Goal: Ask a question

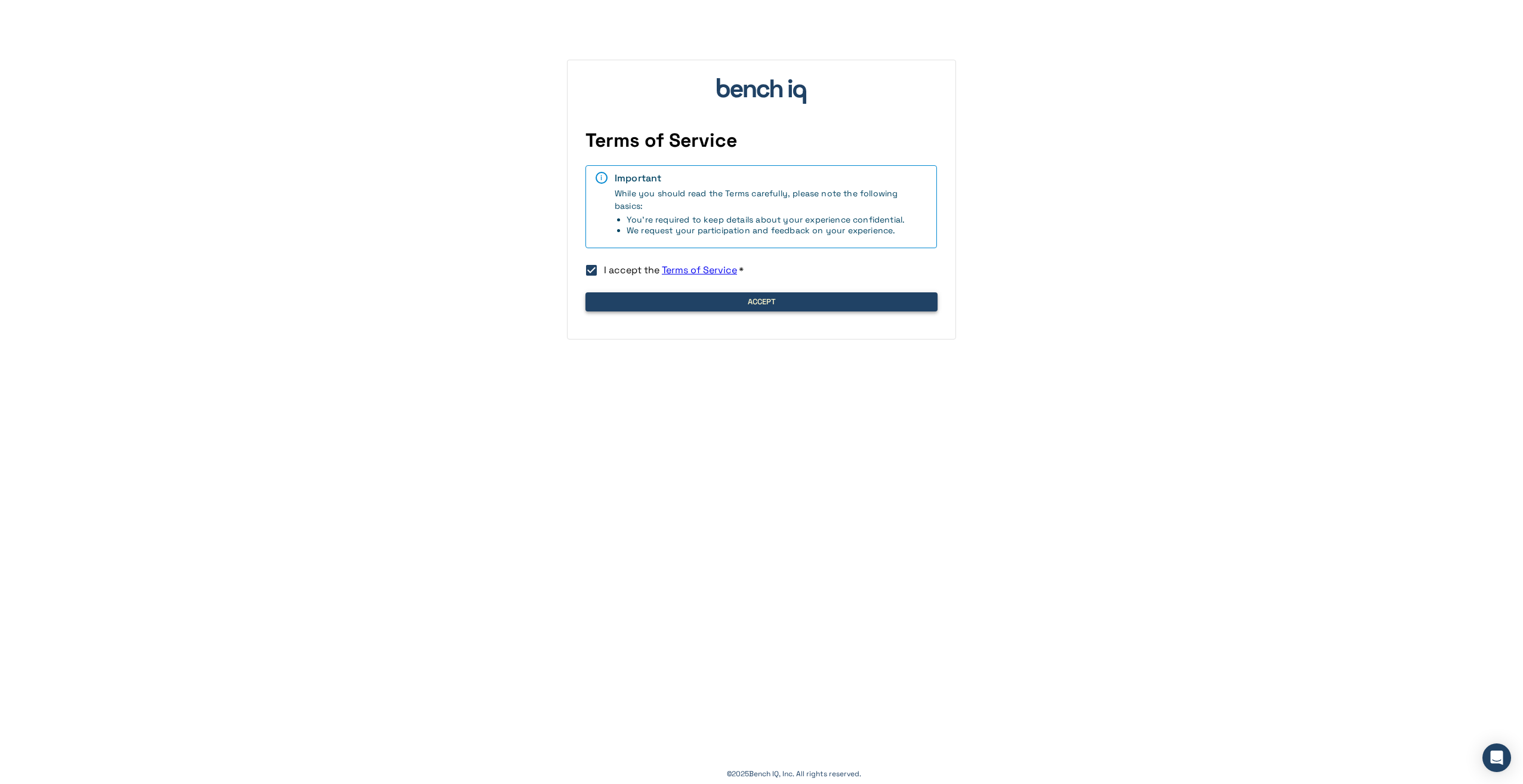
click at [725, 294] on button "Accept" at bounding box center [761, 302] width 352 height 19
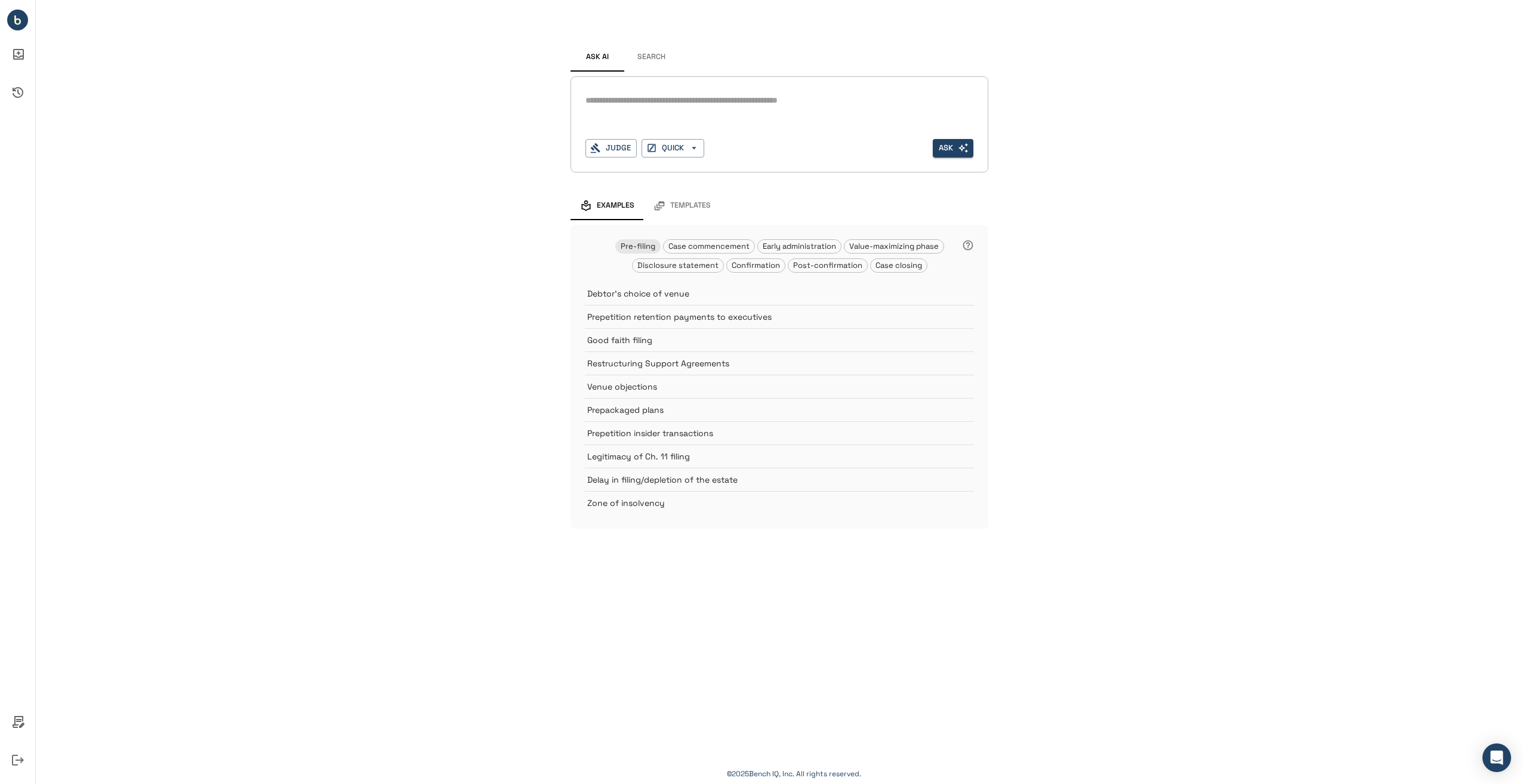
click at [1190, 181] on div "Ask AI Search * Judge QUICK Ask Examples Templates Pre-filing Case commencement…" at bounding box center [779, 276] width 1487 height 553
click at [685, 104] on textarea at bounding box center [779, 100] width 388 height 14
type textarea "*"
click at [696, 149] on icon "button" at bounding box center [694, 148] width 11 height 11
click at [746, 120] on div at bounding box center [761, 392] width 1523 height 784
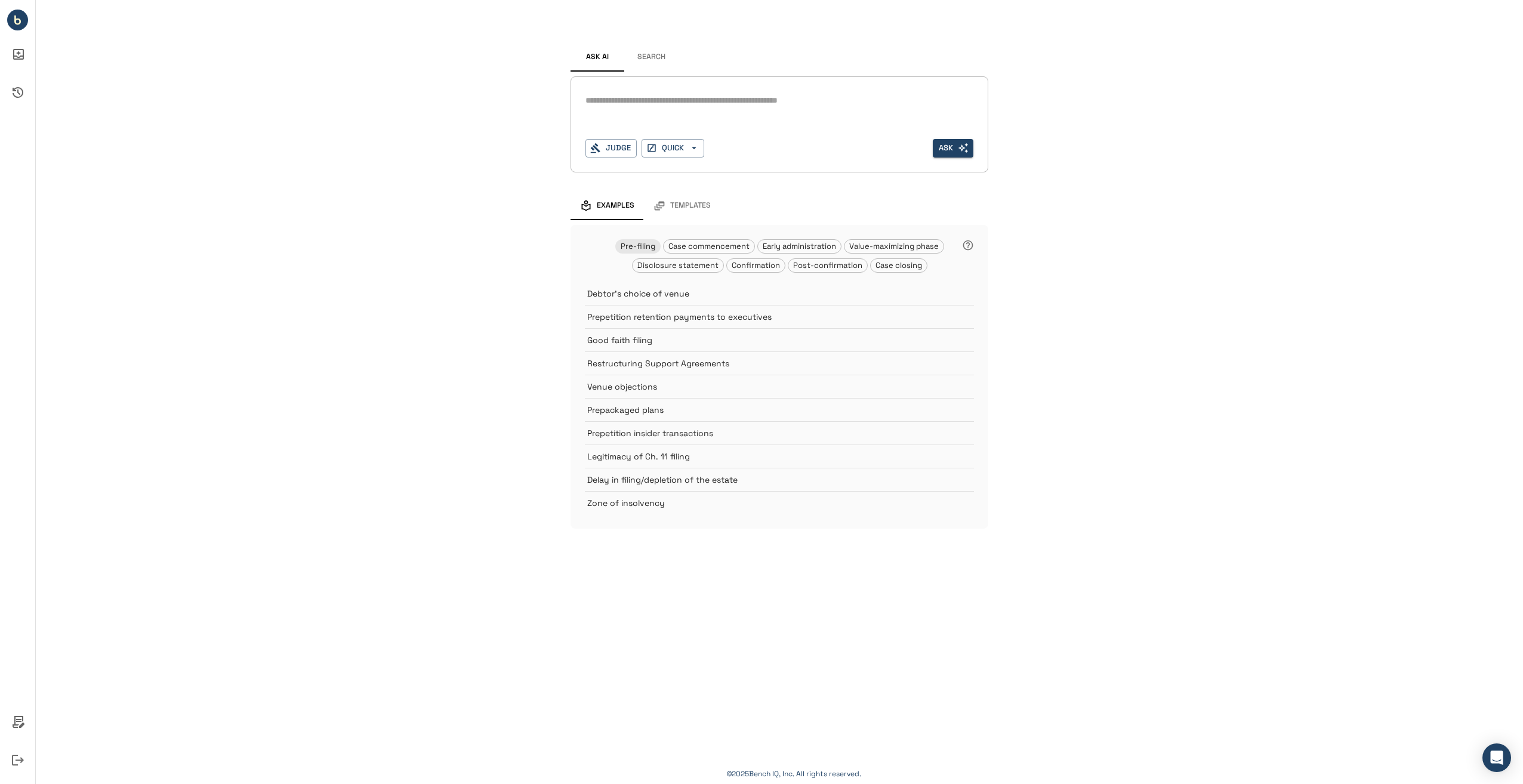
click at [694, 207] on span "Templates" at bounding box center [690, 206] width 41 height 9
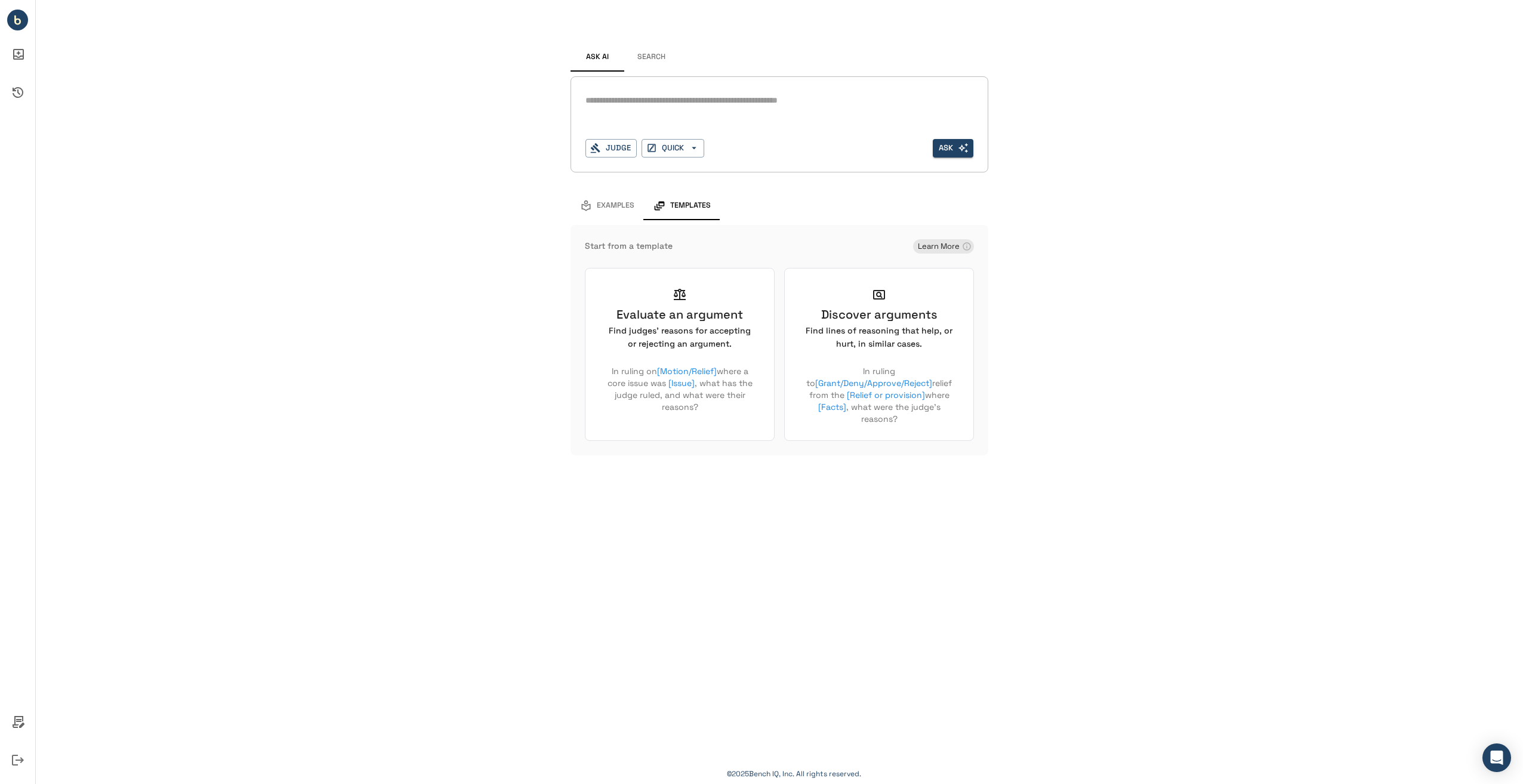
click at [681, 97] on textarea at bounding box center [779, 100] width 388 height 14
click at [626, 146] on button "Judge" at bounding box center [611, 148] width 51 height 19
type input "*"
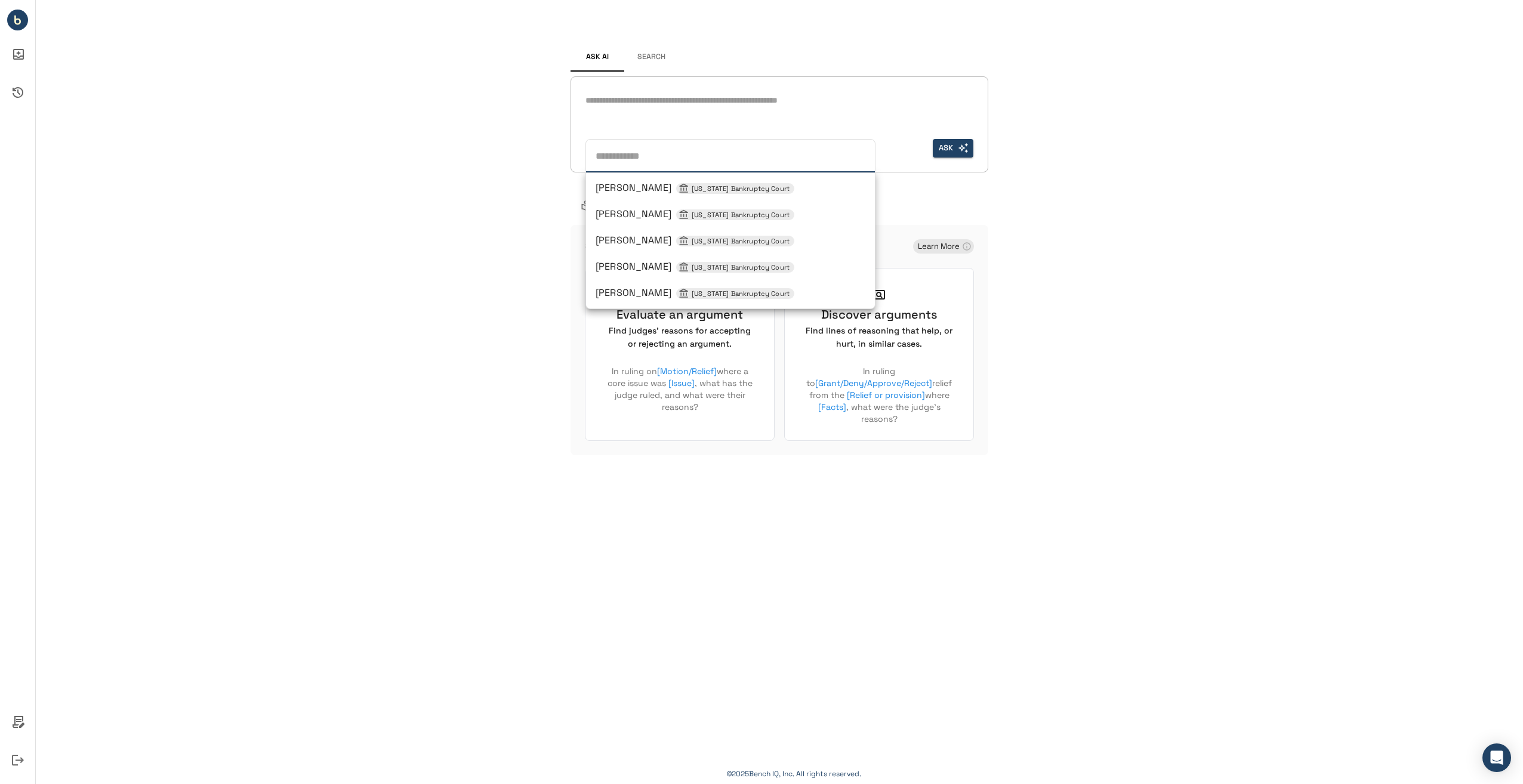
click at [679, 235] on span "Craig T Goldblatt Delaware Bankruptcy Court" at bounding box center [695, 240] width 198 height 12
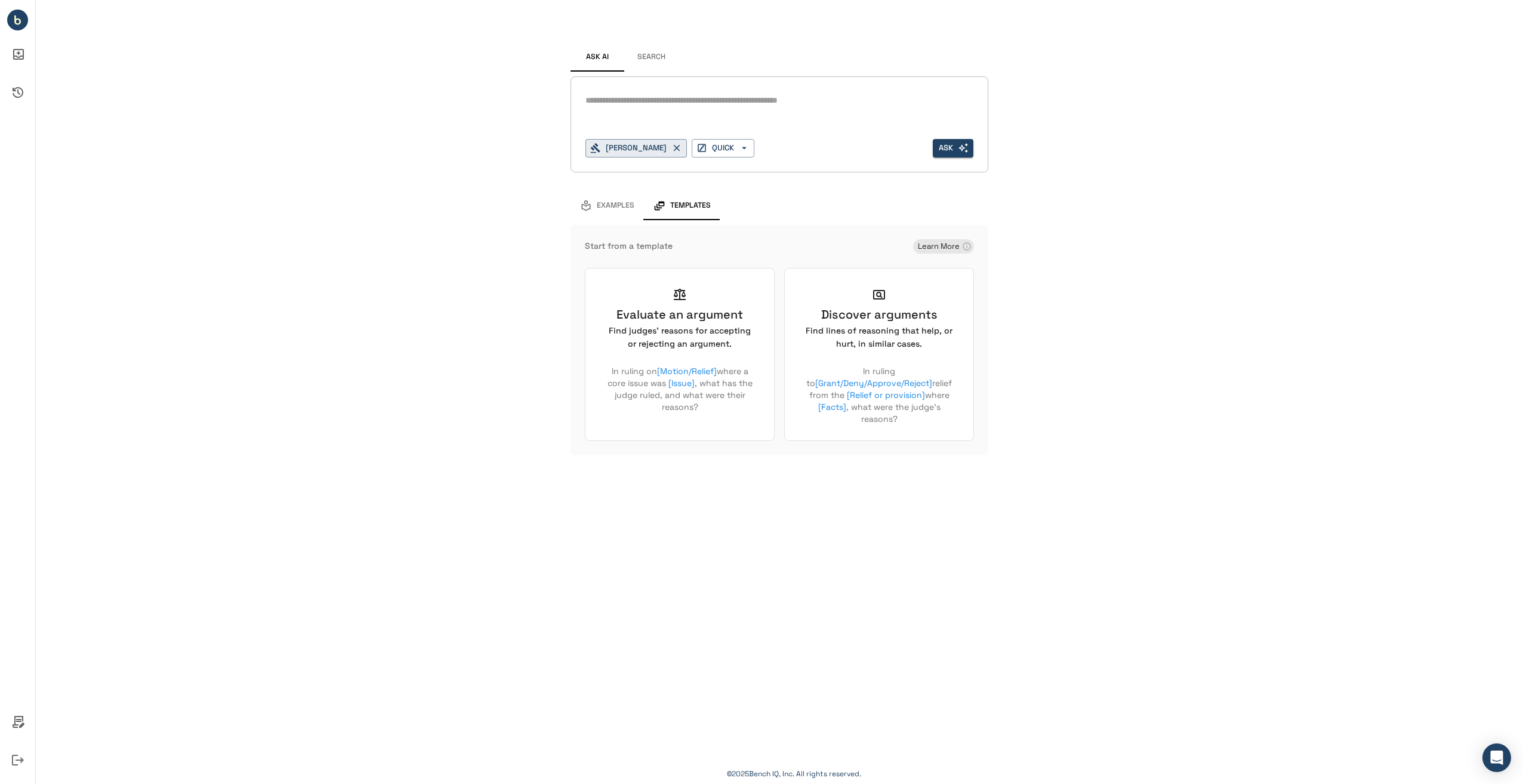
click at [648, 98] on textarea at bounding box center [779, 100] width 388 height 14
type textarea "**********"
click at [956, 147] on button "Ask" at bounding box center [953, 148] width 41 height 19
click at [15, 51] on icon "Ask AI Inbox" at bounding box center [18, 54] width 29 height 29
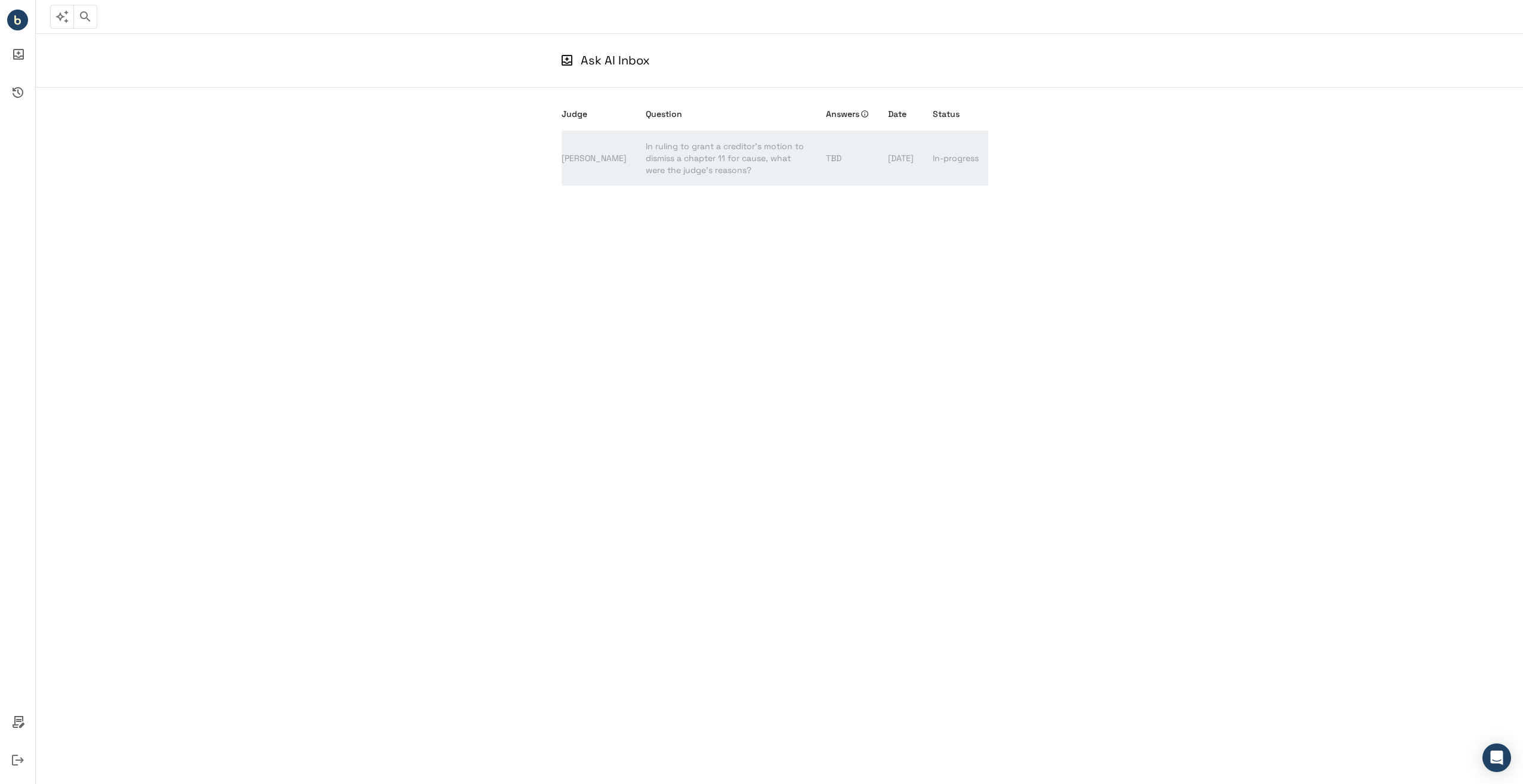
click at [746, 170] on td "In ruling to grant a creditor's motion to dismiss a chapter 11 for cause, what …" at bounding box center [726, 157] width 180 height 55
